Goal: Task Accomplishment & Management: Manage account settings

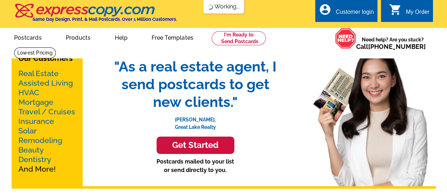
click at [352, 12] on div "Customer login" at bounding box center [355, 14] width 38 height 10
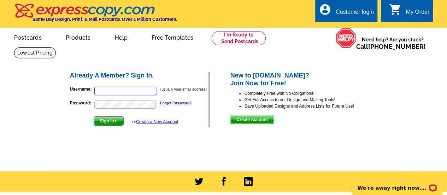
click at [125, 94] on input "Username:" at bounding box center [125, 91] width 62 height 8
type input "[EMAIL_ADDRESS][DOMAIN_NAME]"
click at [107, 122] on span "Sign In" at bounding box center [108, 121] width 29 height 8
